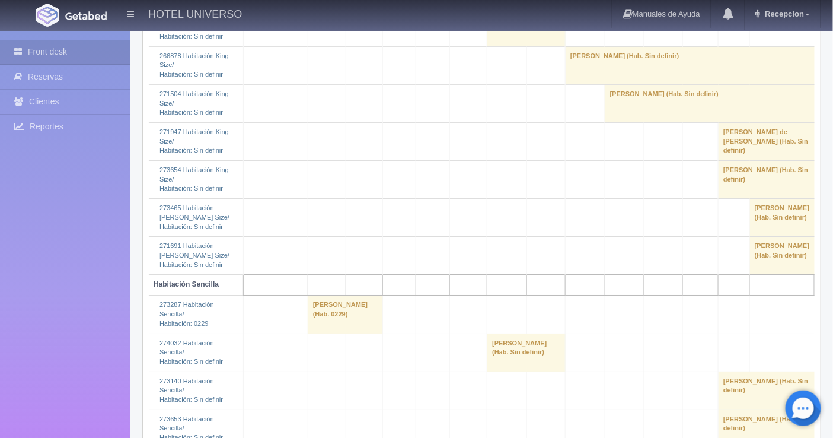
scroll to position [1054, 0]
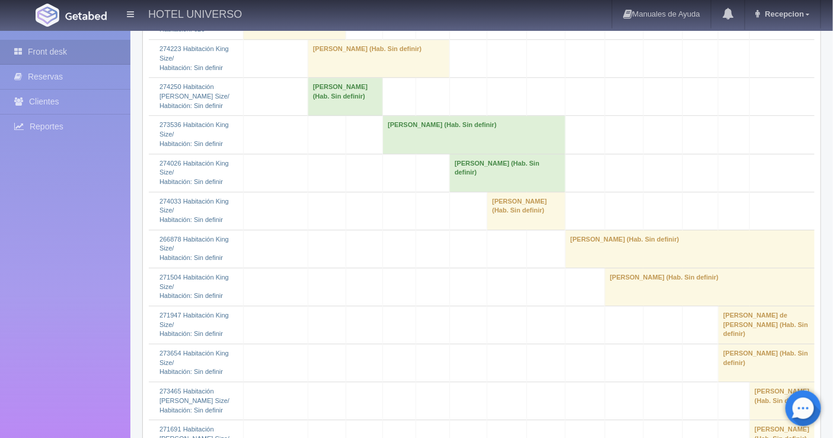
click at [316, 78] on td "[PERSON_NAME] (Hab. Sin definir)" at bounding box center [379, 59] width 142 height 38
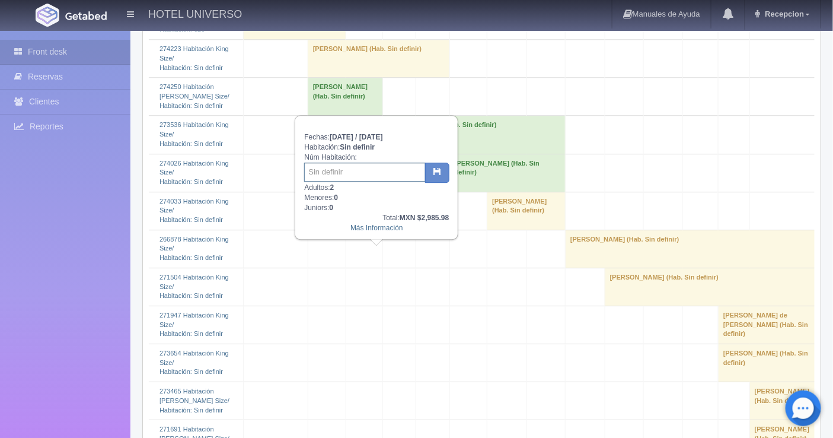
click at [358, 164] on input "text" at bounding box center [365, 172] width 122 height 19
type input "0126"
click at [435, 171] on icon "button" at bounding box center [438, 171] width 8 height 8
